Goal: Obtain resource: Obtain resource

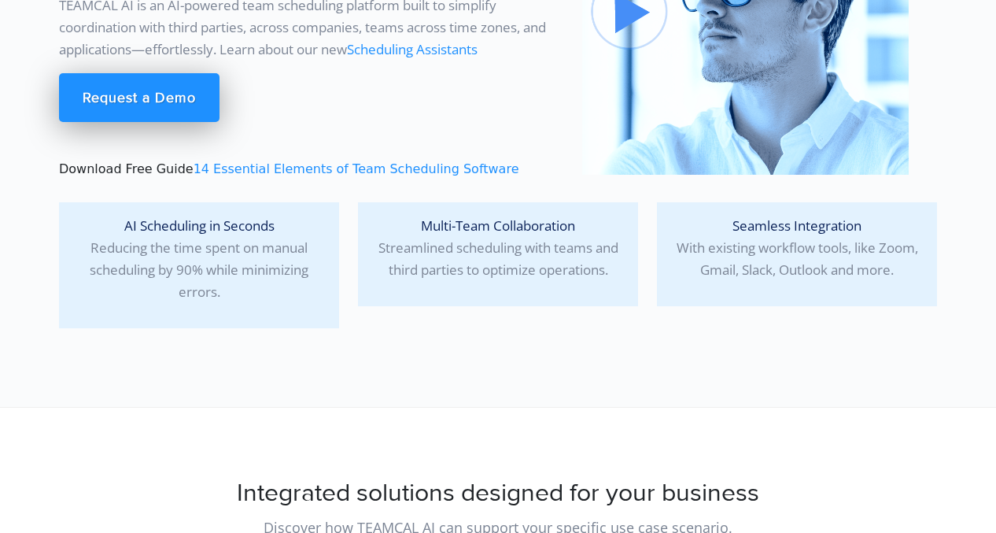
scroll to position [226, 0]
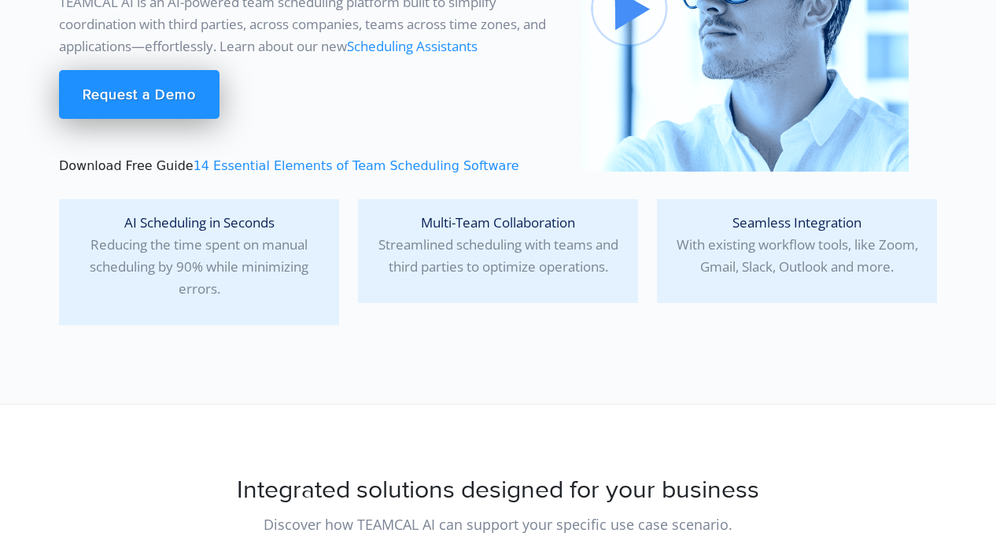
click at [244, 167] on link "14 Essential Elements of Team Scheduling Software" at bounding box center [357, 165] width 326 height 15
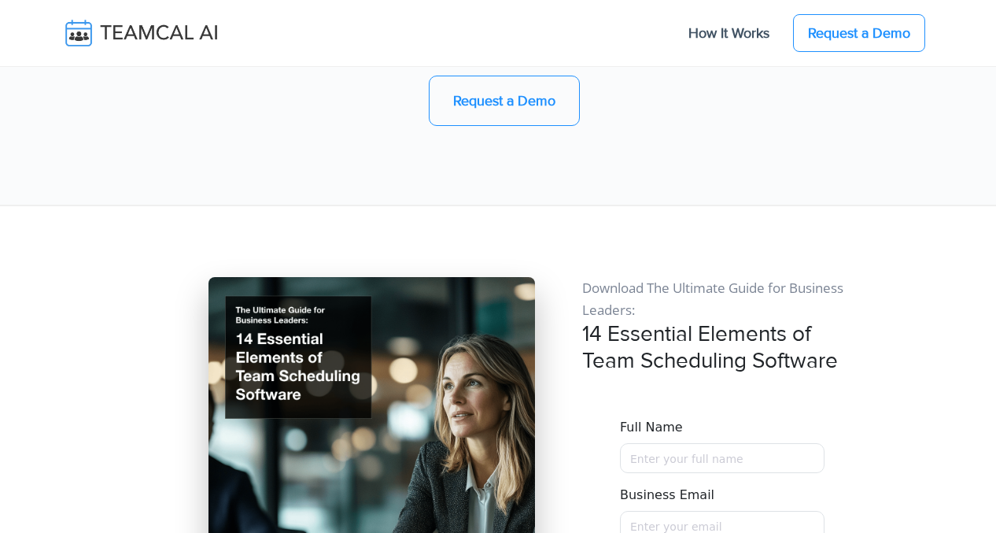
scroll to position [13388, 0]
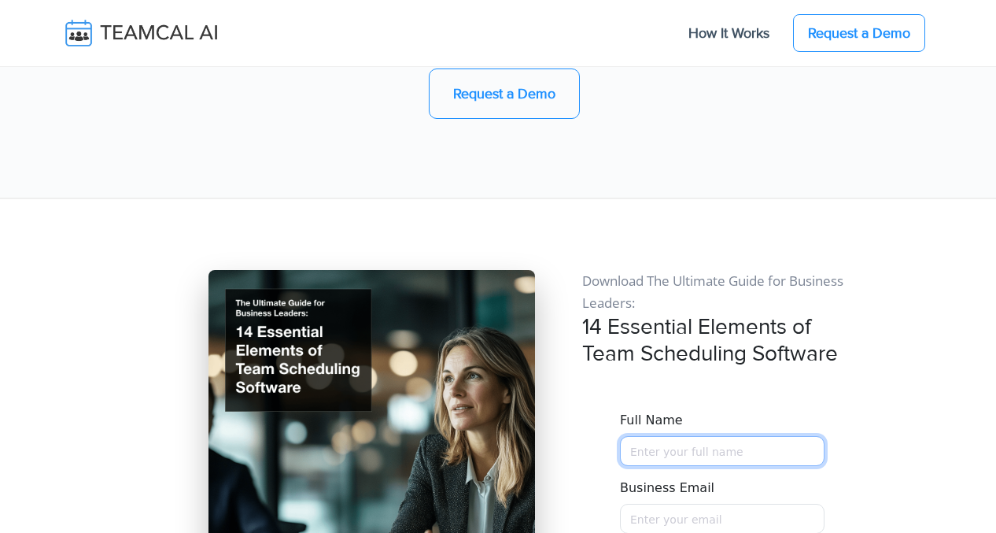
click at [682, 436] on input "Full Name" at bounding box center [722, 451] width 205 height 30
type input "[PERSON_NAME]"
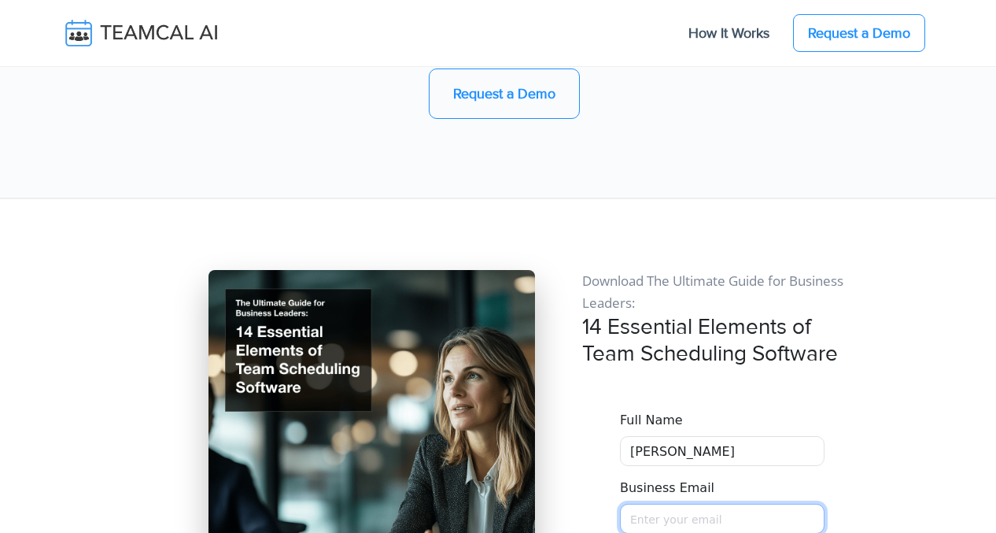
click at [700, 504] on input "Business Email" at bounding box center [722, 519] width 205 height 30
type input "MARIANNE@VELVETPRODUCTIONS.ES"
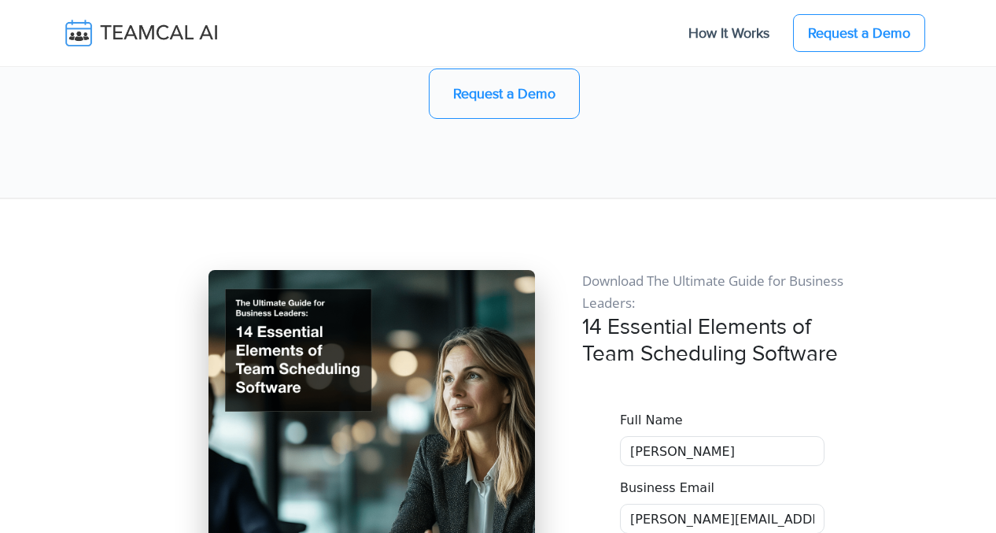
type input "event production"
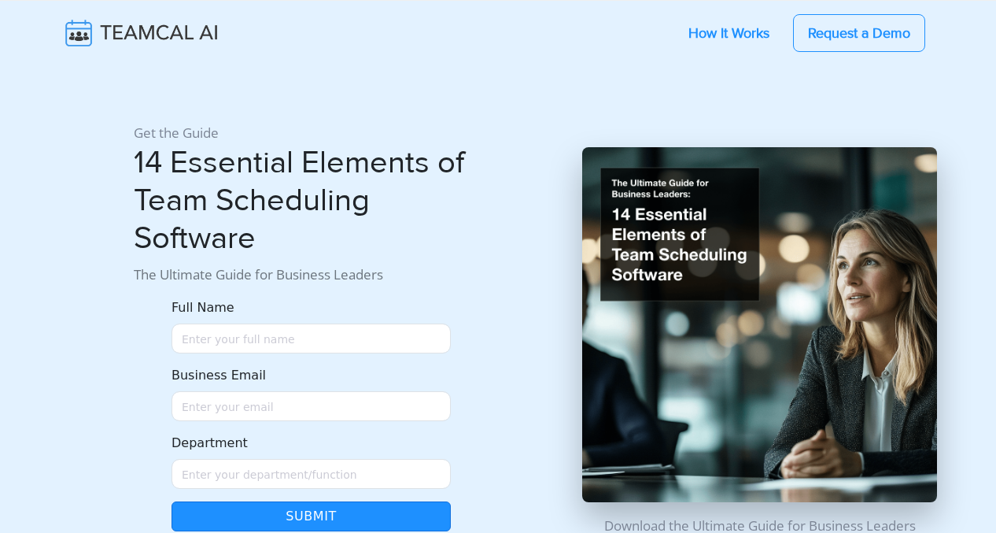
click at [747, 28] on link "How It Works" at bounding box center [729, 33] width 113 height 33
click at [148, 37] on img at bounding box center [152, 33] width 187 height 33
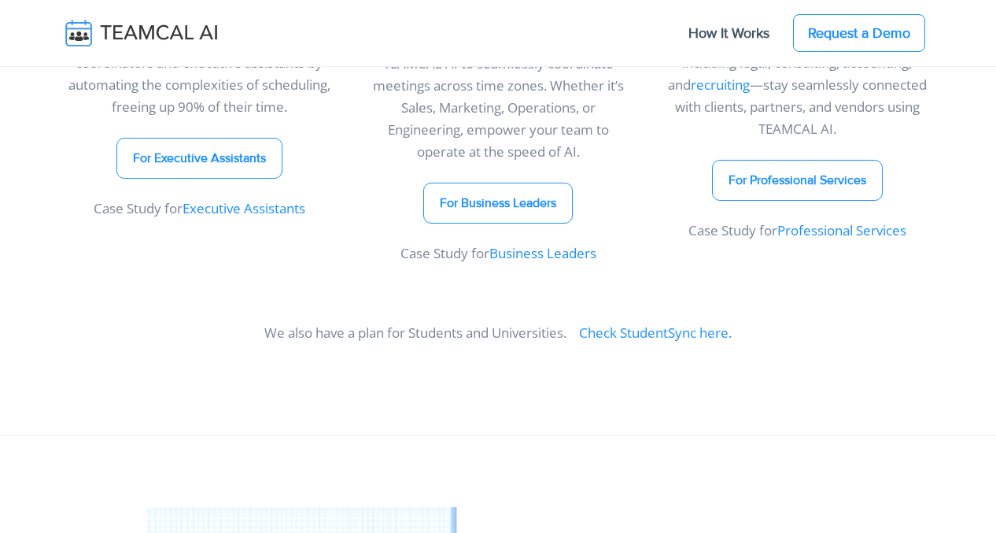
scroll to position [1007, 0]
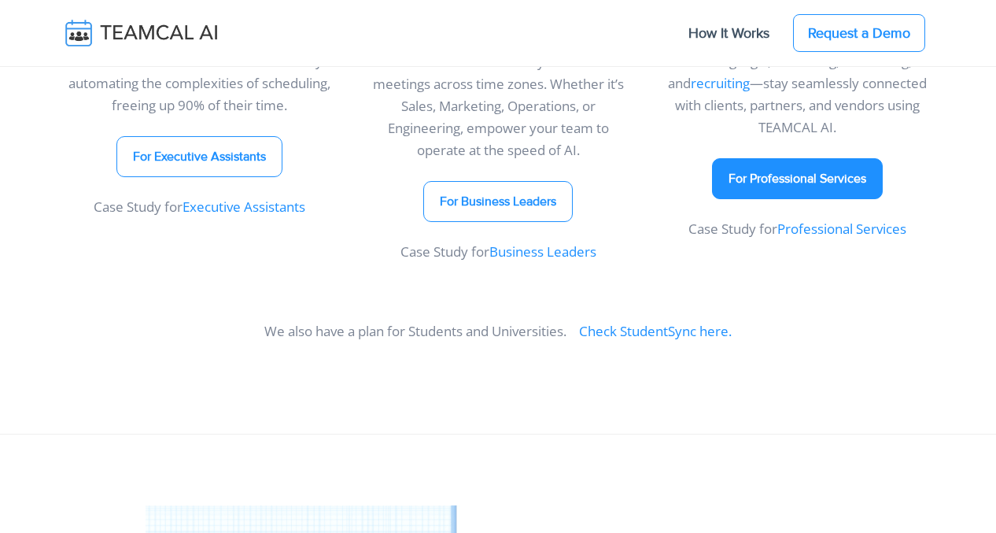
click at [781, 182] on link "For Professional Services" at bounding box center [797, 178] width 171 height 41
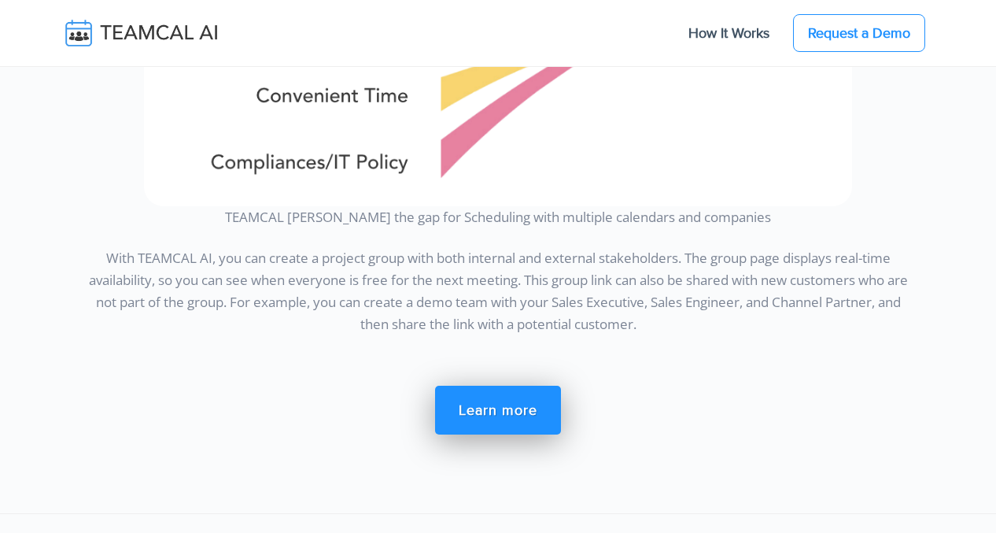
scroll to position [2858, 0]
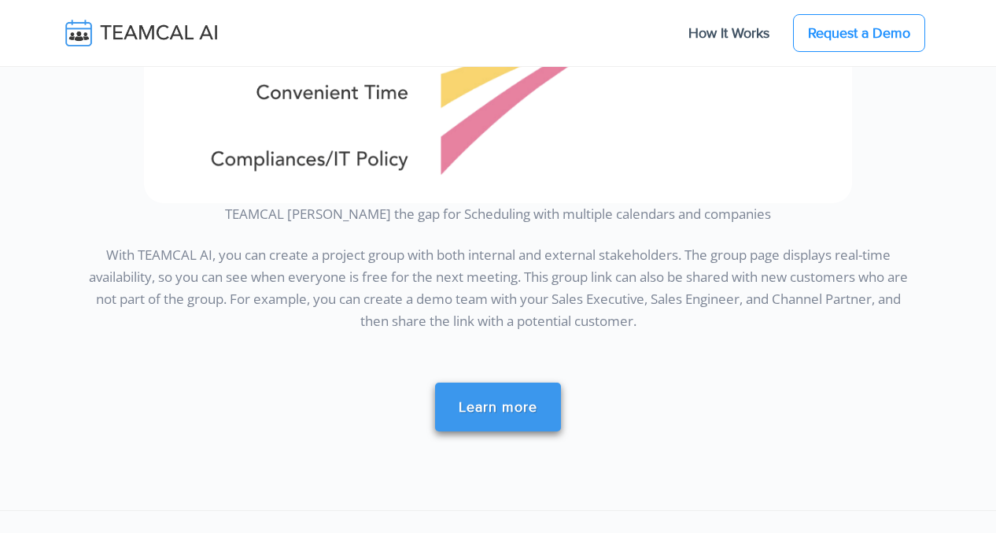
click at [511, 389] on link "Learn more" at bounding box center [498, 406] width 126 height 49
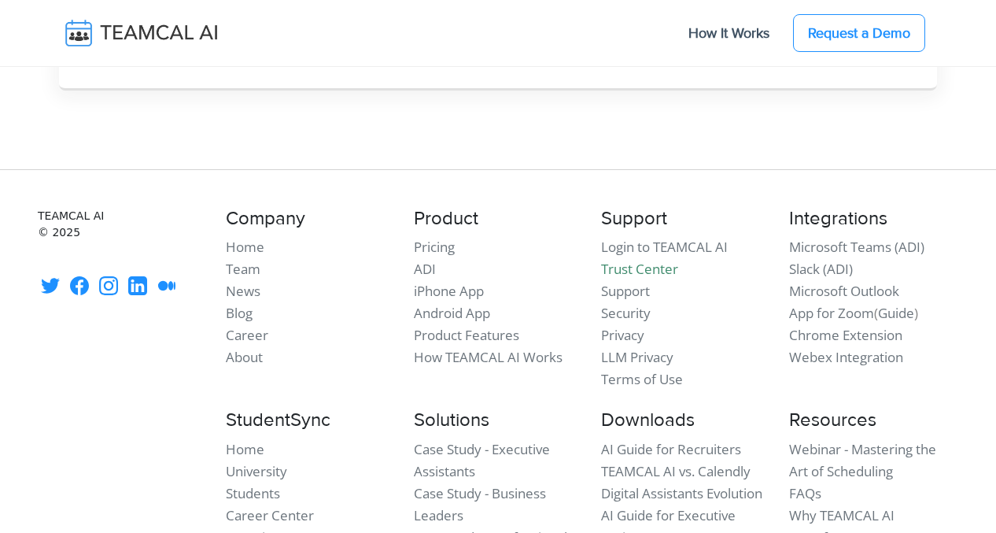
scroll to position [4660, 0]
